Goal: Communication & Community: Answer question/provide support

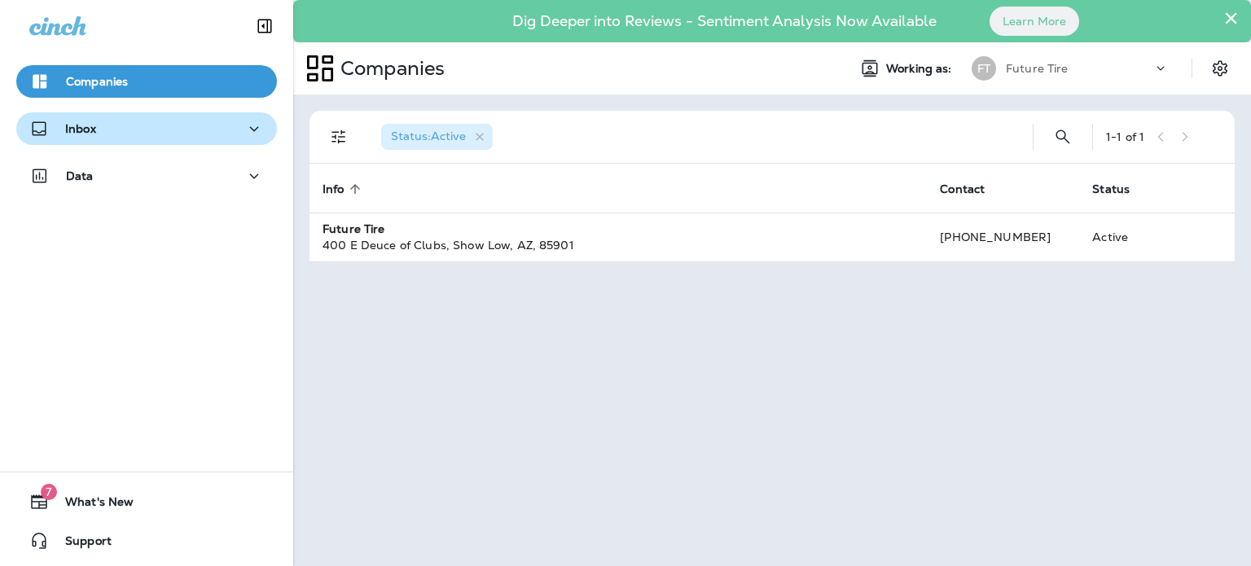
click at [101, 134] on div "Inbox" at bounding box center [146, 129] width 234 height 20
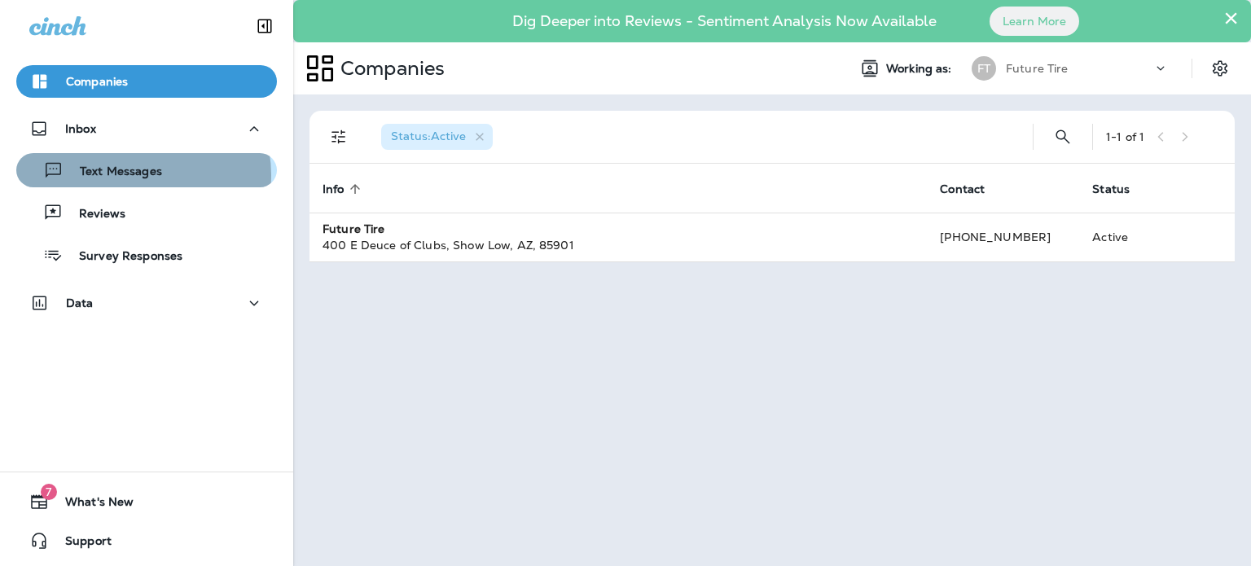
click at [131, 175] on p "Text Messages" at bounding box center [113, 171] width 99 height 15
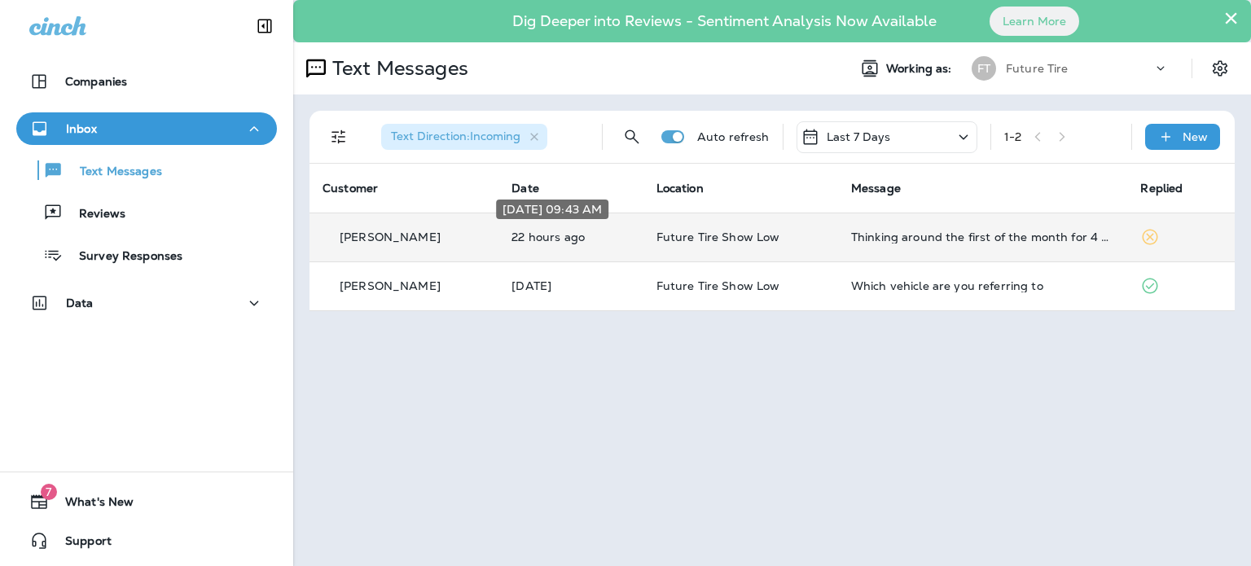
click at [529, 234] on p "22 hours ago" at bounding box center [570, 236] width 118 height 13
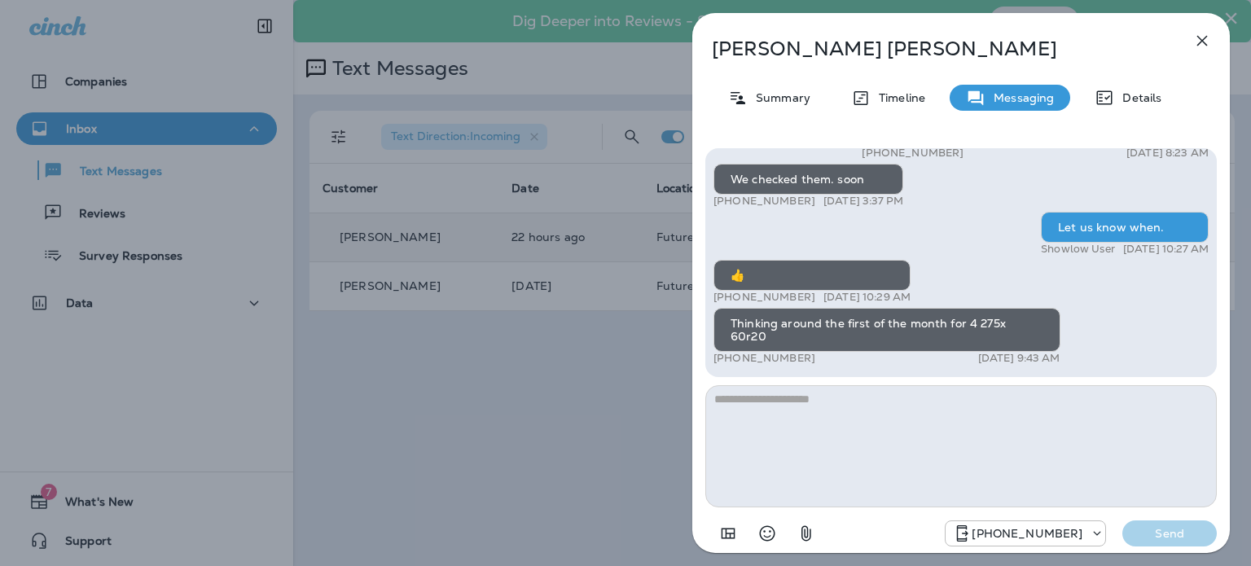
click at [546, 404] on div "[PERSON_NAME] Summary Timeline Messaging Details Hi [PERSON_NAME], It’s been a …" at bounding box center [625, 283] width 1251 height 566
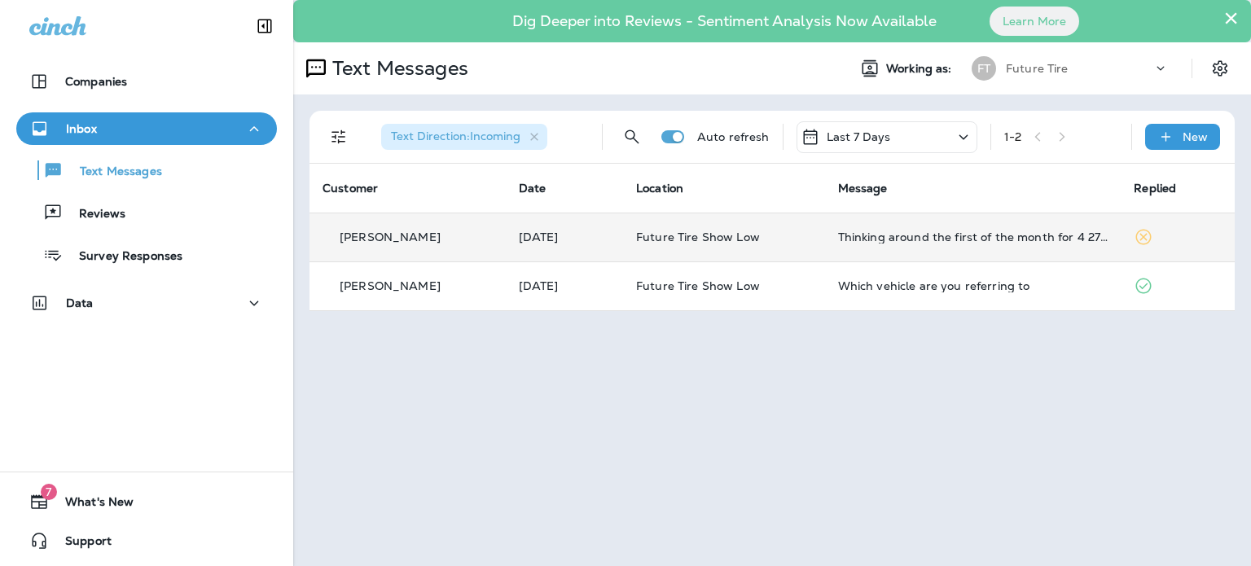
click at [908, 365] on div "× Dig Deeper into Reviews - Sentiment Analysis Now Available Learn More Text Me…" at bounding box center [771, 283] width 957 height 566
